Goal: Task Accomplishment & Management: Complete application form

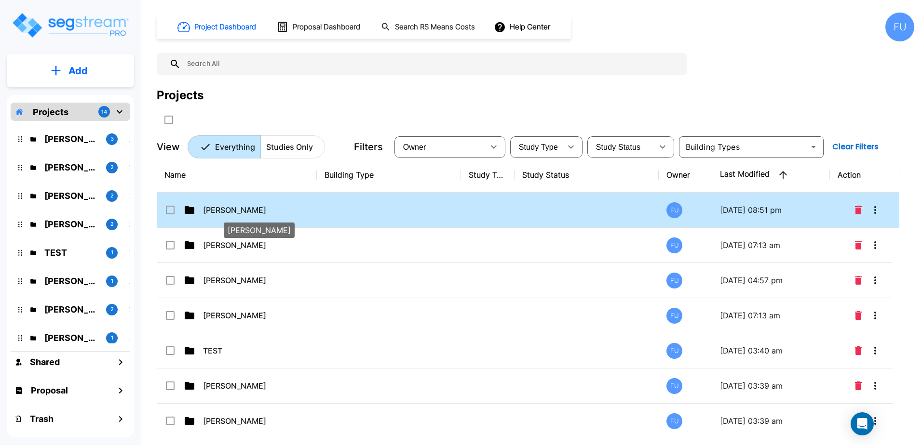
click at [236, 215] on p "Ceka, Rizvan" at bounding box center [251, 210] width 96 height 12
click at [231, 209] on p "Ceka, Rizvan" at bounding box center [251, 210] width 96 height 12
checkbox input "false"
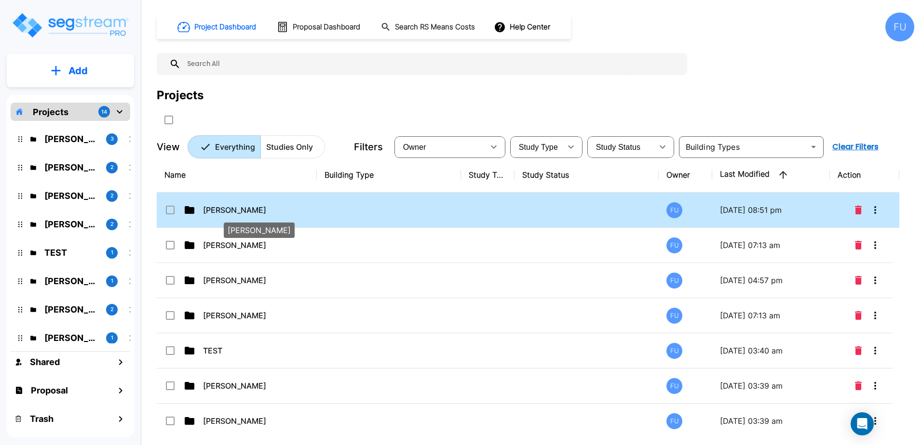
click at [231, 209] on p "Ceka, Rizvan" at bounding box center [251, 210] width 96 height 12
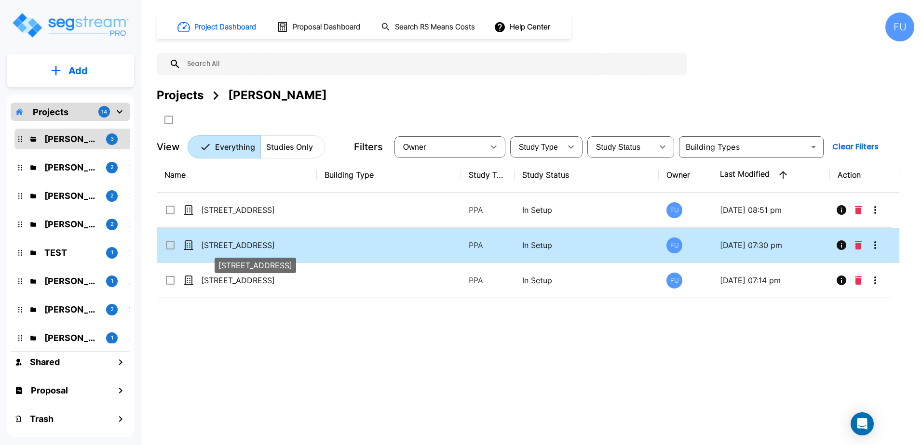
click at [237, 244] on p "[STREET_ADDRESS]" at bounding box center [249, 246] width 96 height 12
checkbox input "false"
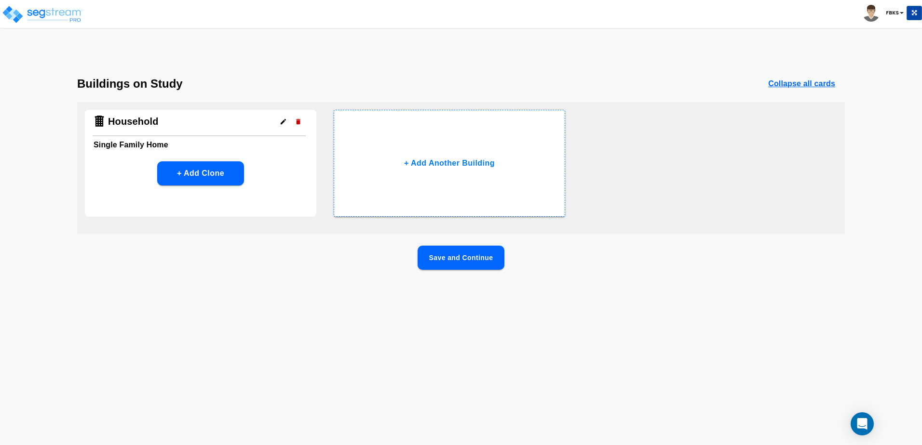
click at [465, 264] on button "Save and Continue" at bounding box center [460, 258] width 87 height 24
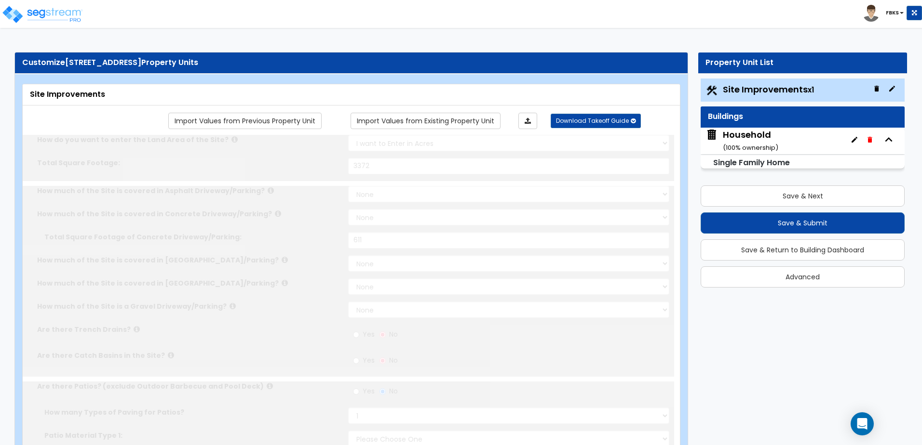
select select "2"
type input "3372"
select select "2"
type input "611"
radio input "true"
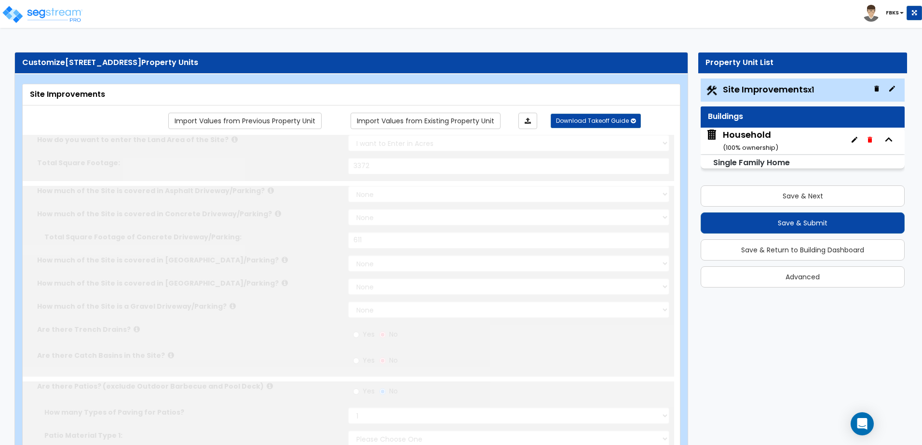
select select "1"
type input "88"
radio input "true"
select select "2"
type input "47"
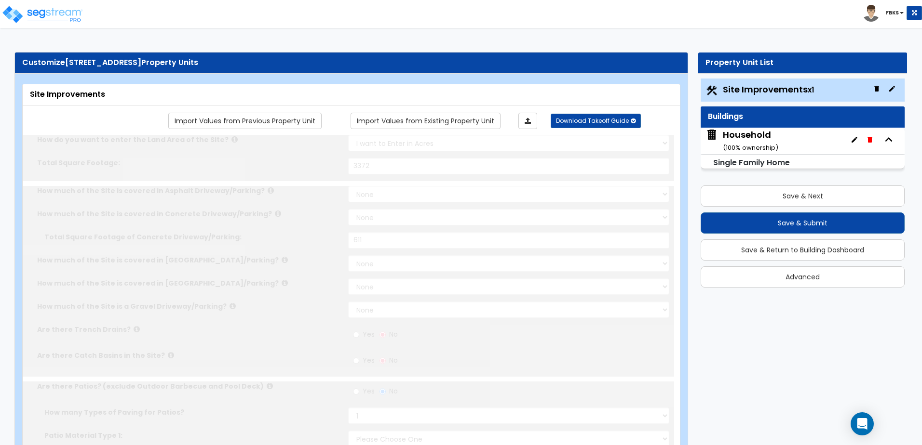
select select "1"
radio input "true"
select select "1"
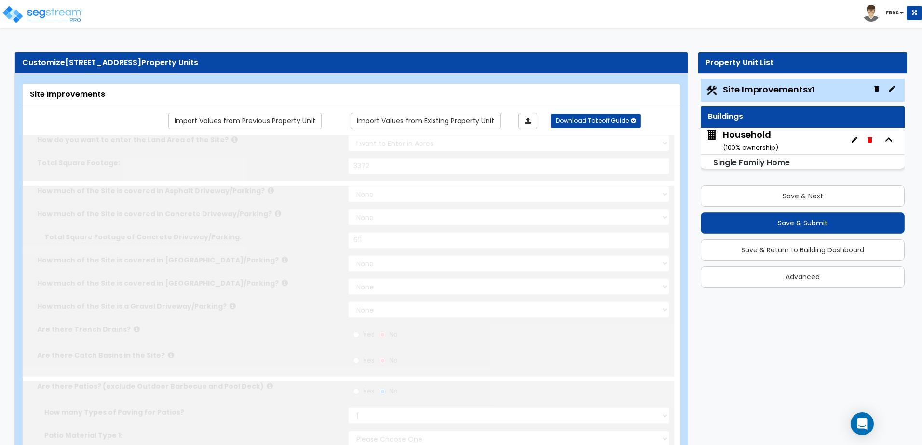
select select "1"
type input "88"
select select "1"
radio input "true"
select select "1"
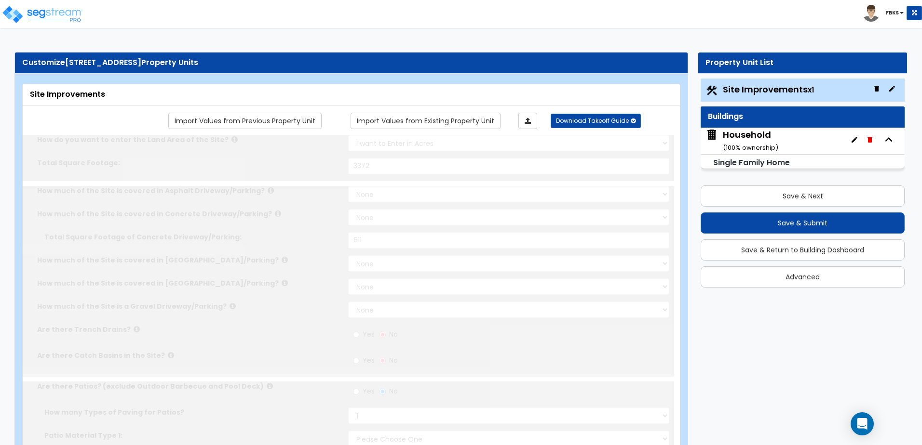
select select "1"
type input "1"
radio input "true"
type input "132"
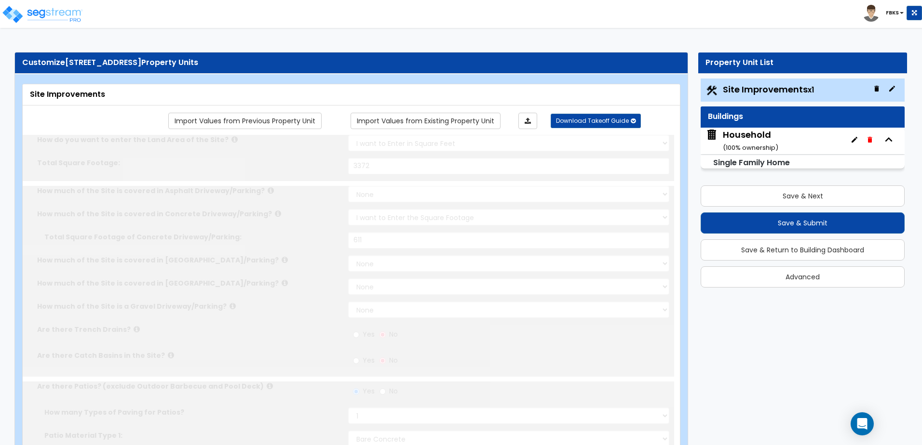
radio input "true"
type input "6"
type input "20"
radio input "true"
select select "1"
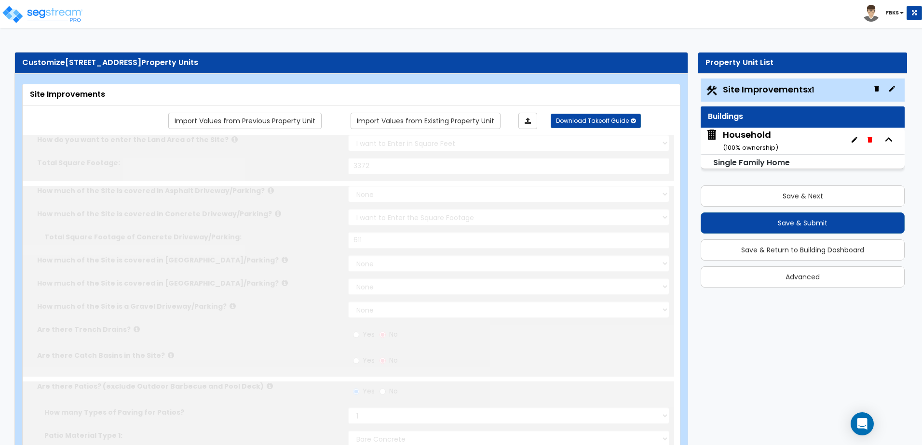
select select "9"
type input "2"
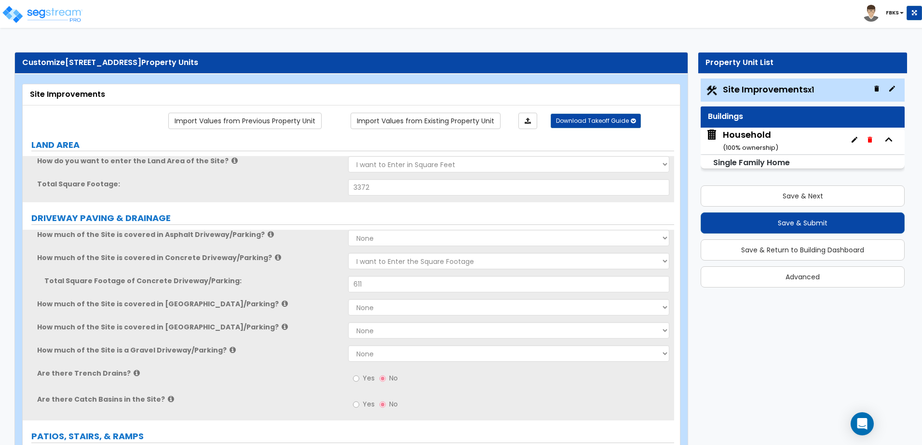
click at [736, 138] on div "Household ( 100 % ownership)" at bounding box center [750, 141] width 55 height 25
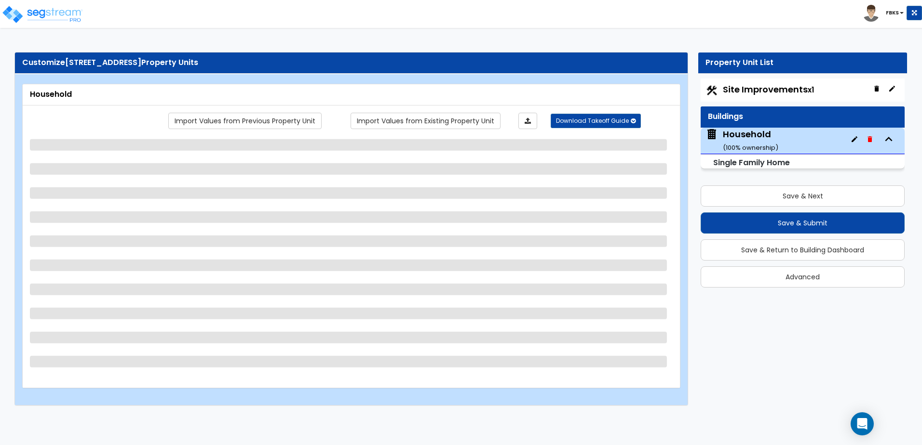
select select "2"
select select "7"
select select "3"
select select "2"
select select "1"
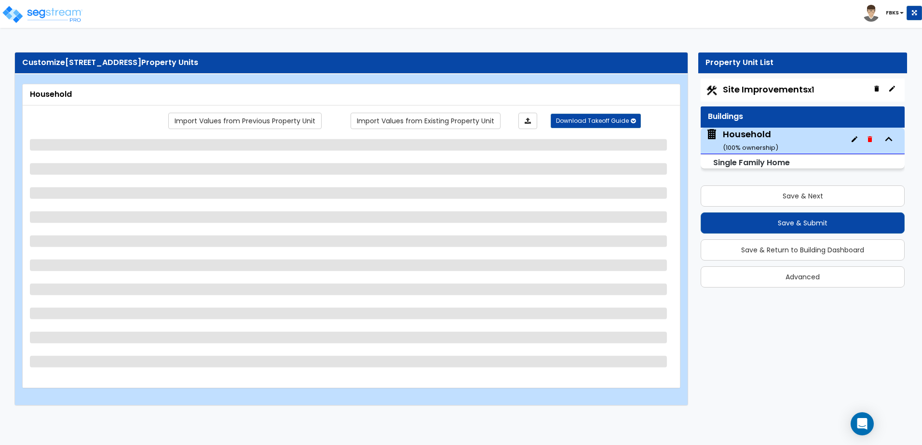
select select "2"
select select "5"
select select "1"
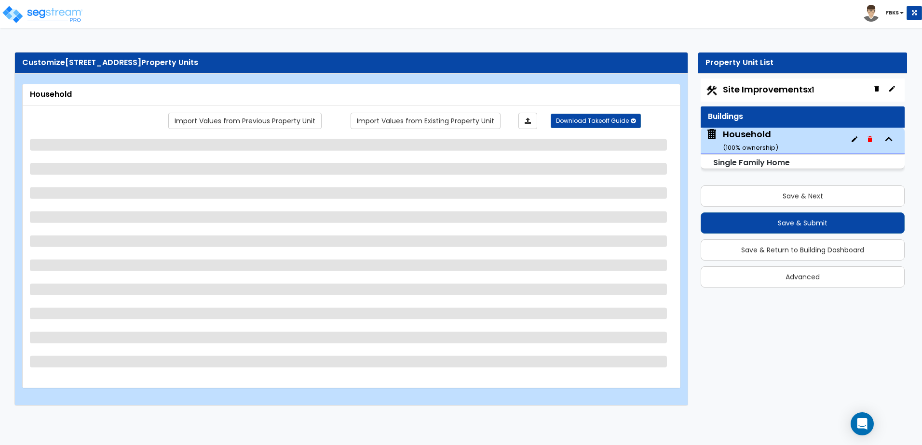
select select "1"
select select "5"
select select "1"
select select "3"
select select "2"
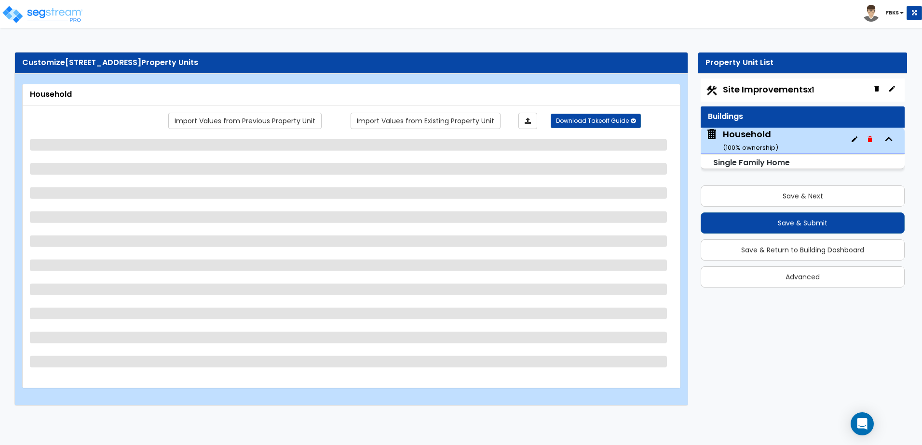
select select "1"
select select "7"
select select "5"
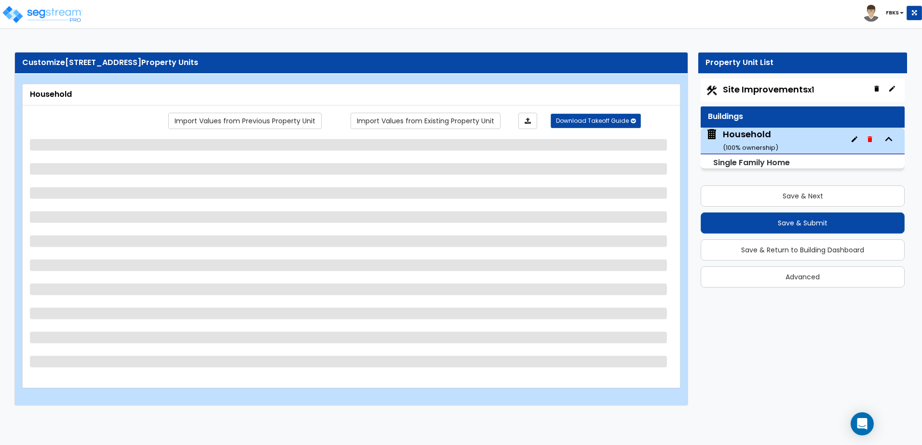
select select "7"
select select "5"
select select "1"
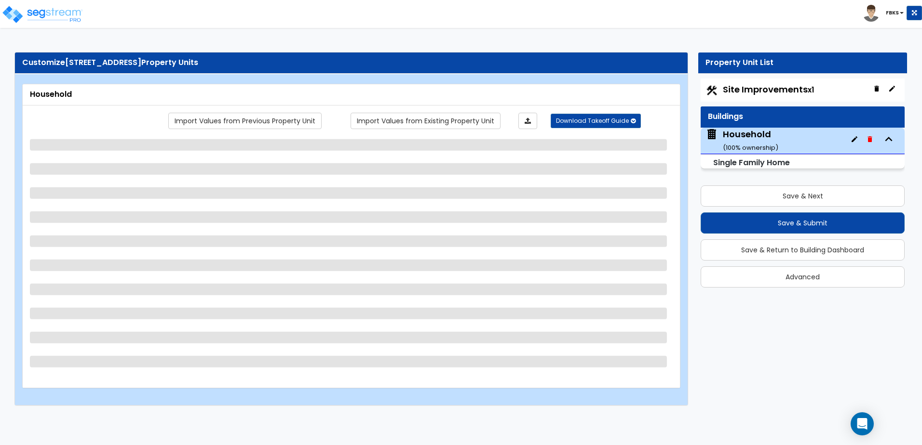
select select "1"
select select "3"
select select "2"
select select "3"
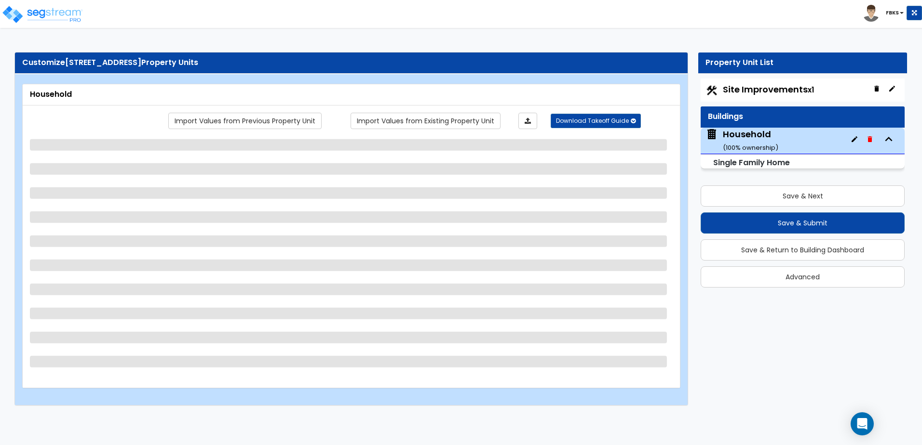
select select "4"
select select "1"
select select "2"
select select "1"
select select "3"
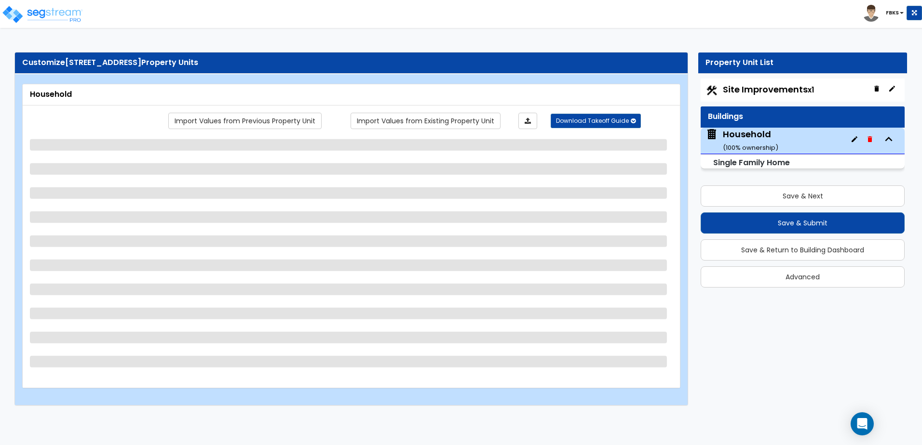
select select "4"
select select "1"
select select "2"
select select "3"
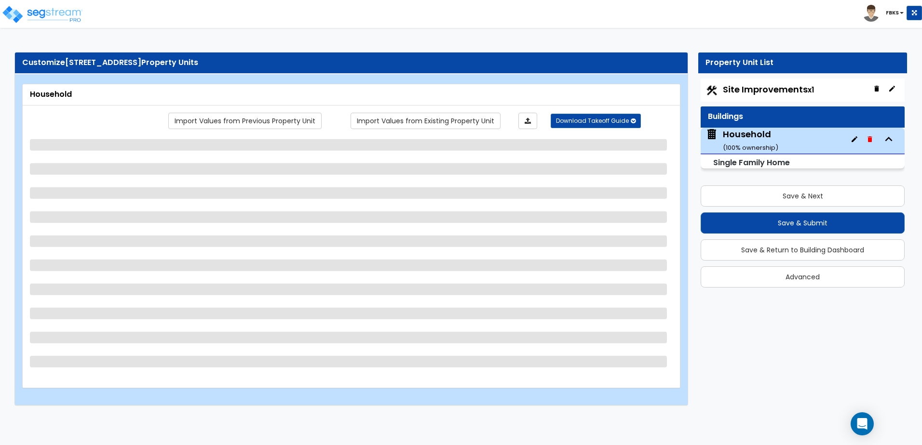
select select "2"
select select "1"
select select "4"
select select "6"
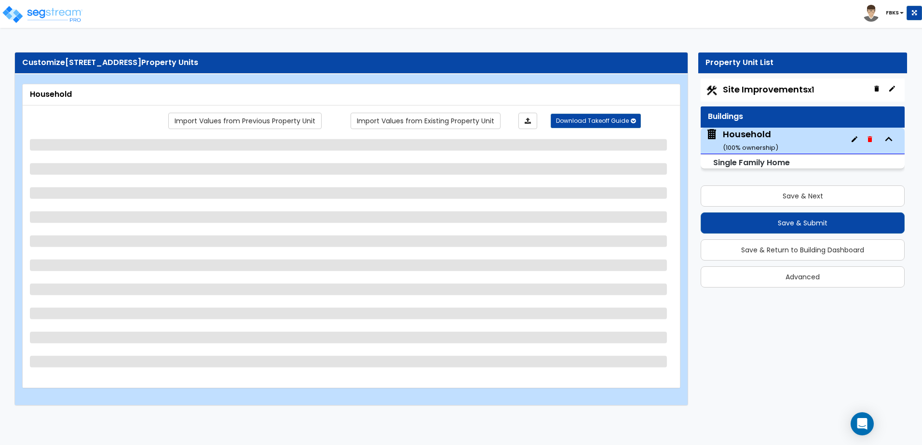
select select "1"
select select "2"
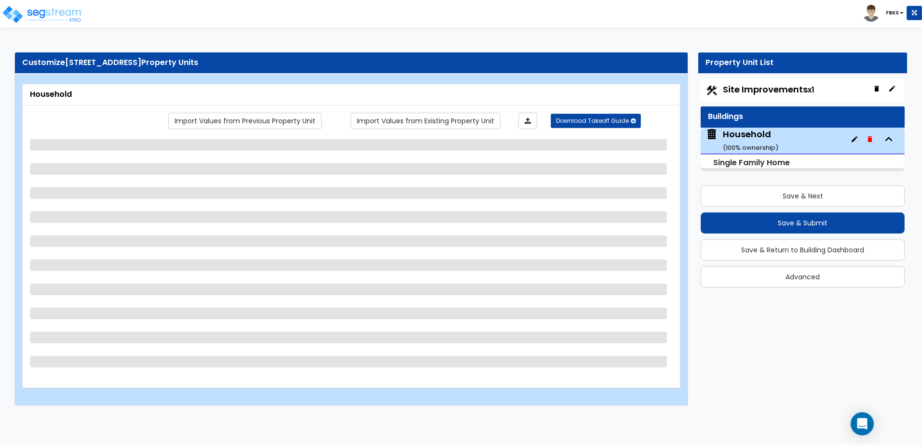
select select "2"
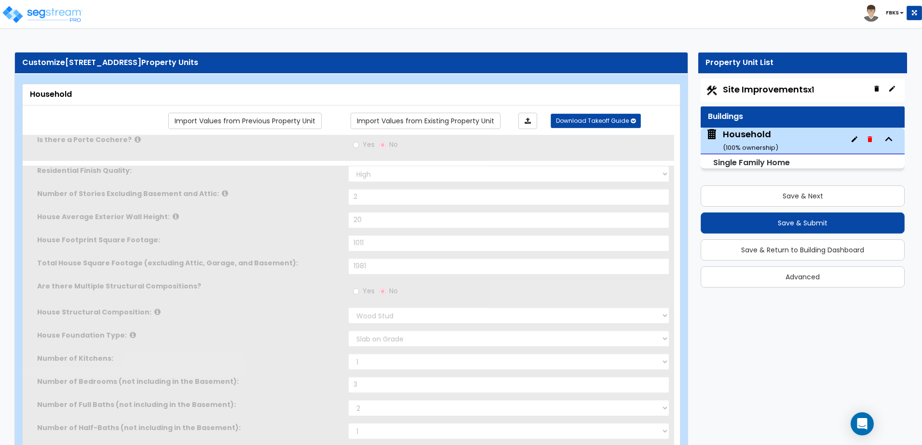
type input "2"
type input "1"
select select "2"
type input "7"
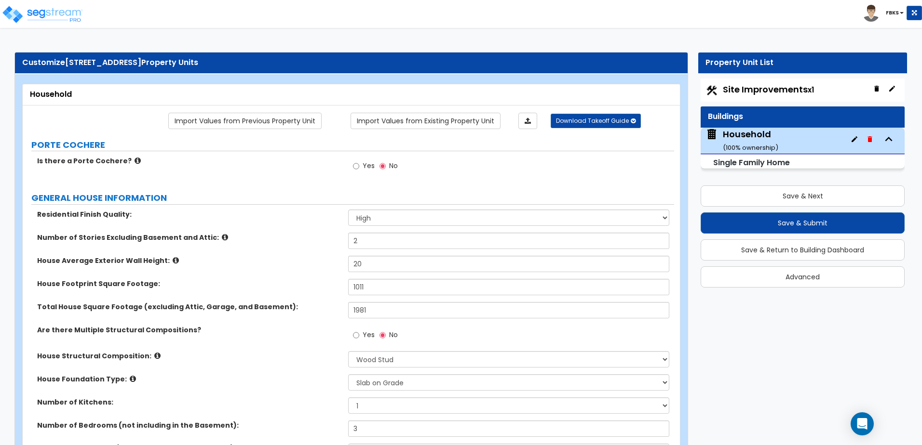
scroll to position [59, 0]
